Goal: Task Accomplishment & Management: Complete application form

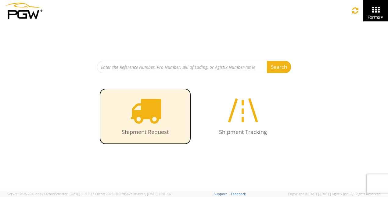
click at [157, 112] on icon at bounding box center [145, 109] width 31 height 31
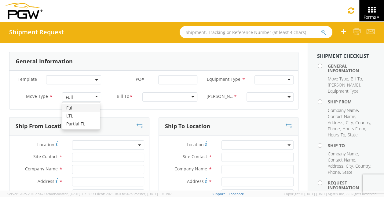
click at [93, 99] on div "Full" at bounding box center [81, 96] width 39 height 9
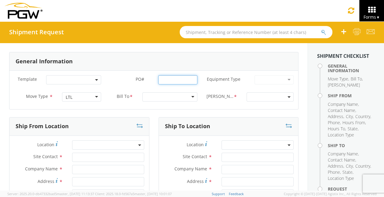
click at [178, 78] on input "PO# *" at bounding box center [177, 79] width 39 height 9
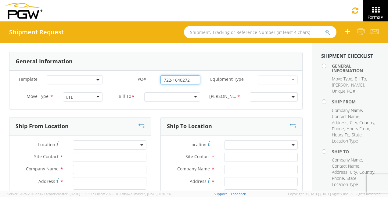
type input "722-1640272"
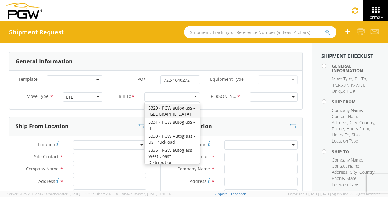
click at [154, 98] on div at bounding box center [172, 96] width 56 height 9
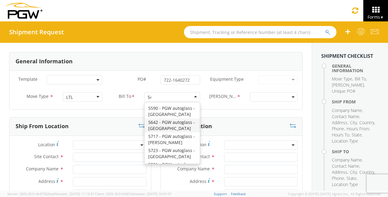
scroll to position [2, 0]
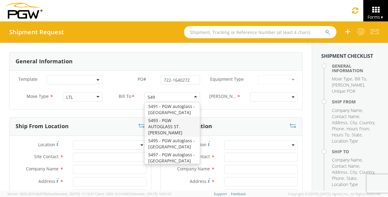
type input "5496"
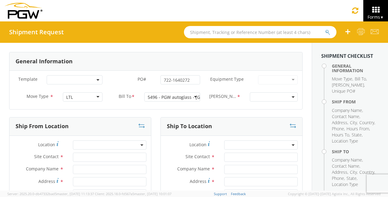
scroll to position [0, 0]
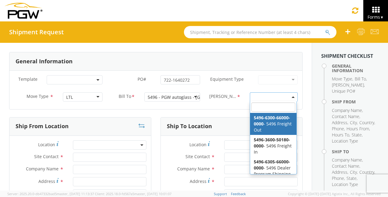
click at [266, 98] on span at bounding box center [274, 96] width 48 height 9
select select "5496-6300-66000-0000"
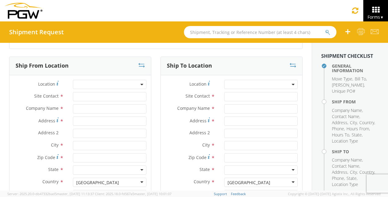
scroll to position [61, 0]
click at [84, 82] on span at bounding box center [110, 83] width 74 height 9
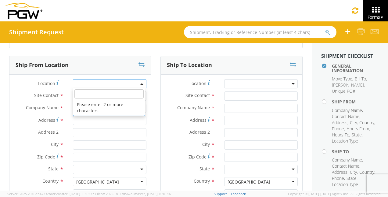
click at [91, 99] on li "Please enter 2 or more characters" at bounding box center [109, 107] width 72 height 16
click at [91, 96] on input "search" at bounding box center [108, 93] width 69 height 9
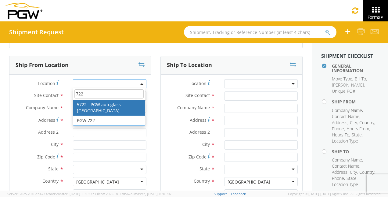
type input "722"
type input "5722 Branch Manager"
type input "5722 - PGW autoglass - [GEOGRAPHIC_DATA]"
type input "[STREET_ADDRESS][PERSON_NAME]"
type input "[GEOGRAPHIC_DATA]"
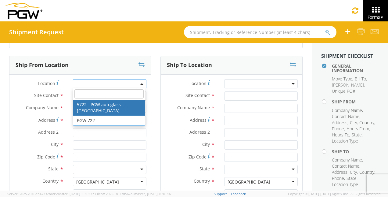
type input "77022"
type input "[EMAIL_ADDRESS][DOMAIN_NAME]"
type input "[PHONE_NUMBER]"
type input "8:00 AM"
type input "2:00 PM"
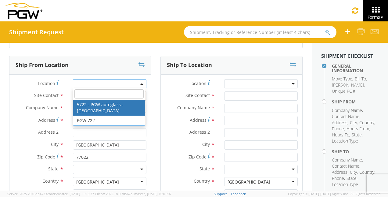
select select "28481"
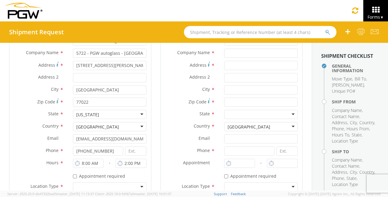
scroll to position [122, 0]
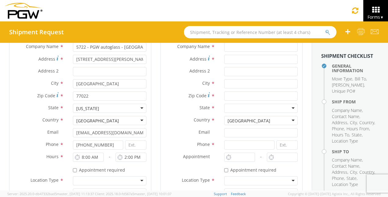
click at [101, 178] on div at bounding box center [110, 180] width 74 height 9
click at [136, 183] on div at bounding box center [110, 180] width 74 height 9
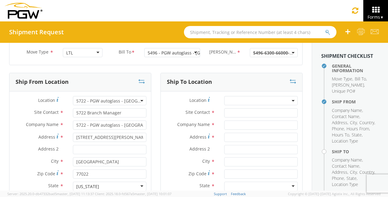
scroll to position [31, 0]
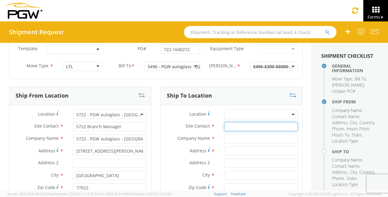
click at [239, 126] on input "text" at bounding box center [261, 126] width 74 height 9
type input "c"
type input "[PERSON_NAME]"
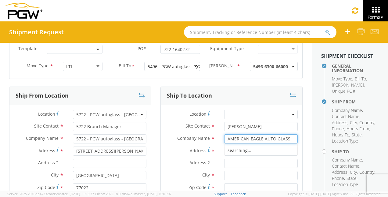
type input "AMERICAN EAGLE AUTO GLASS"
type input "[STREET_ADDRESS]"
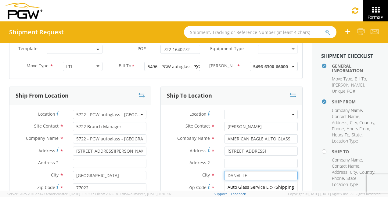
type input "DANVILLE"
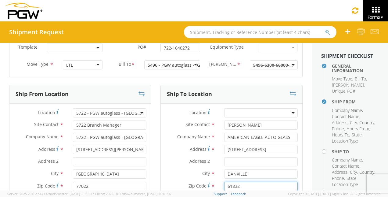
type input "61832"
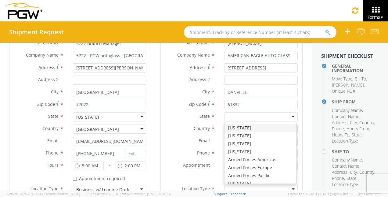
type input "I"
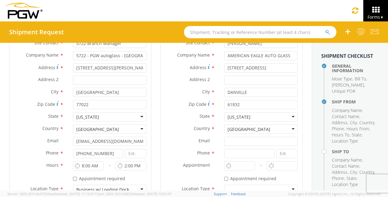
scroll to position [0, 0]
click at [237, 151] on input at bounding box center [249, 153] width 50 height 9
type input "[PHONE_NUMBER]"
type input "9:00 AM"
click at [236, 167] on input "9:00 AM" at bounding box center [239, 165] width 31 height 9
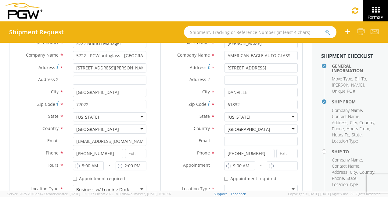
click at [290, 171] on div at bounding box center [284, 167] width 35 height 12
click at [288, 168] on input "9:00 AM" at bounding box center [282, 165] width 31 height 9
click at [290, 166] on input "4:00 AM" at bounding box center [282, 165] width 31 height 9
type input "4:00 PM"
click at [126, 165] on input "2:00 PM" at bounding box center [131, 165] width 31 height 9
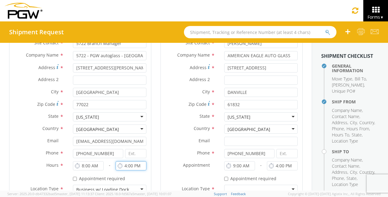
scroll to position [144, 0]
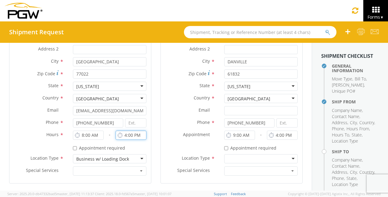
type input "4:00 PM"
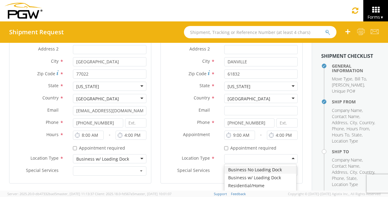
click at [239, 154] on div at bounding box center [261, 158] width 74 height 9
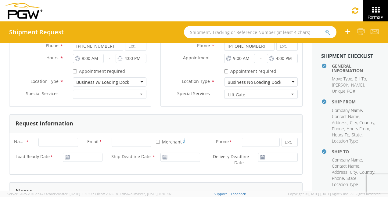
scroll to position [236, 0]
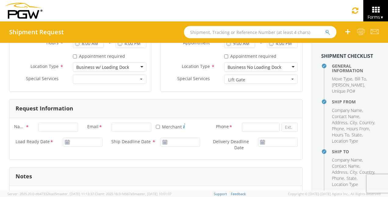
click at [36, 124] on div at bounding box center [58, 126] width 49 height 9
click at [44, 126] on input "Name *" at bounding box center [58, 126] width 40 height 9
type input "[PERSON_NAME]"
type input "Pittsburgh Auto Glass"
type input "[EMAIL_ADDRESS][DOMAIN_NAME]"
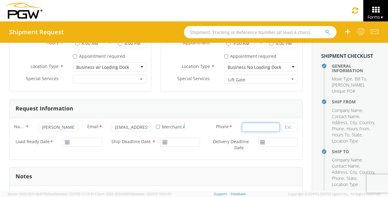
type input "8322336024"
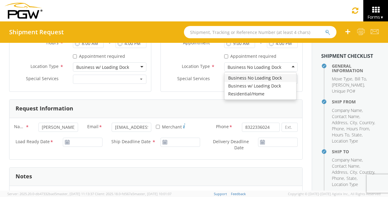
type input "Pittsburgh Auto Glass"
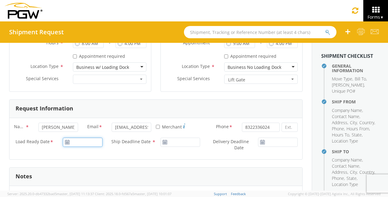
type input "[DATE]"
click at [84, 140] on input "[DATE]" at bounding box center [83, 141] width 40 height 9
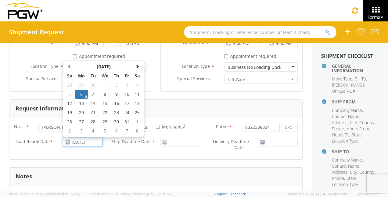
click at [83, 93] on td "6" at bounding box center [81, 93] width 13 height 9
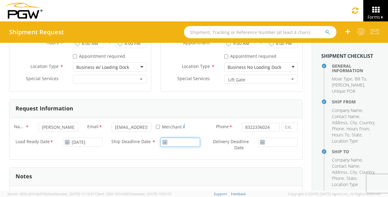
type input "[DATE]"
click at [186, 143] on input "[DATE]" at bounding box center [181, 141] width 40 height 9
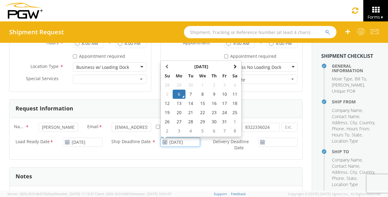
click at [177, 92] on td "6" at bounding box center [179, 93] width 13 height 9
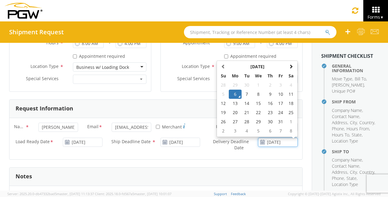
click at [273, 139] on input "[DATE]" at bounding box center [278, 141] width 40 height 9
click at [255, 94] on td "8" at bounding box center [258, 93] width 13 height 9
type input "[DATE]"
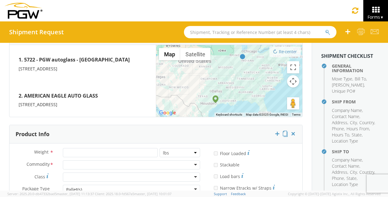
scroll to position [510, 0]
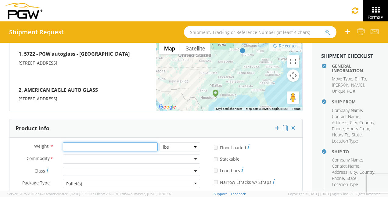
click at [90, 142] on input "number" at bounding box center [110, 146] width 95 height 9
type input "750"
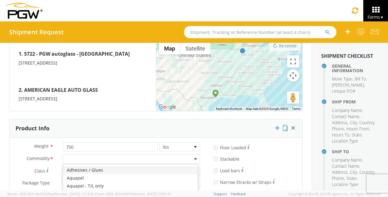
click at [93, 155] on div at bounding box center [131, 158] width 137 height 9
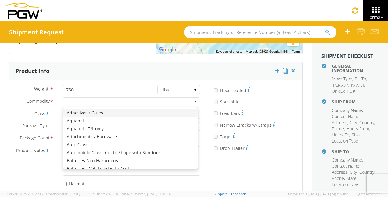
scroll to position [571, 0]
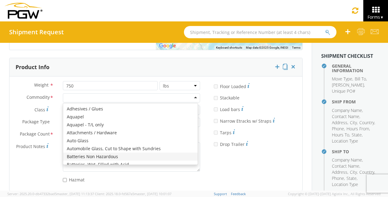
type input "M"
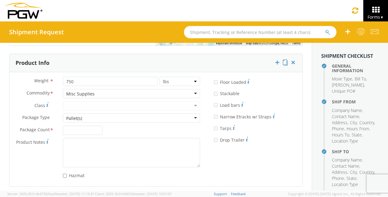
scroll to position [577, 0]
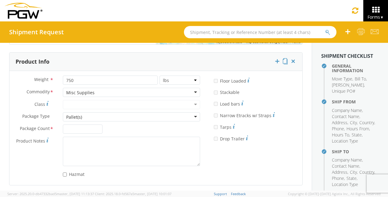
click at [103, 126] on div at bounding box center [82, 128] width 49 height 9
click at [96, 126] on input "Package Count *" at bounding box center [83, 128] width 40 height 9
type input "1"
click at [224, 159] on div "Weight * 750 lbs kgs Commodity * Misc Supplies Misc Supplies Adhesives / Glues …" at bounding box center [155, 127] width 293 height 104
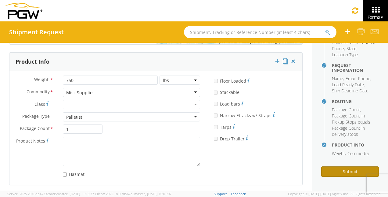
click at [350, 171] on button "Submit" at bounding box center [350, 171] width 58 height 10
